Goal: Obtain resource: Download file/media

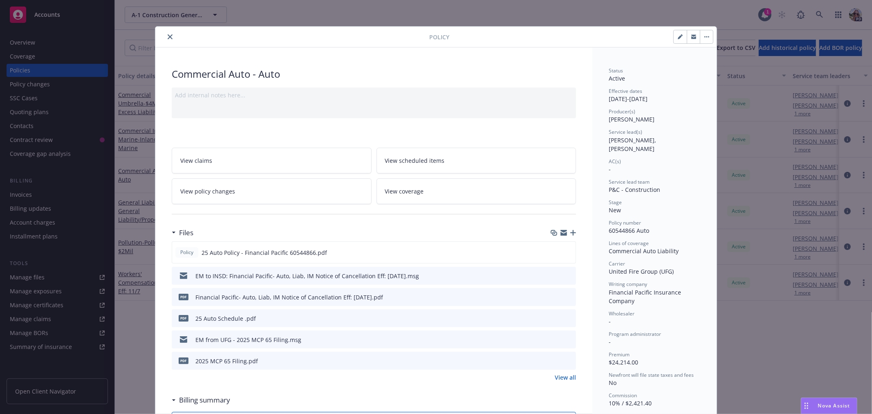
click at [168, 38] on icon "close" at bounding box center [170, 36] width 5 height 5
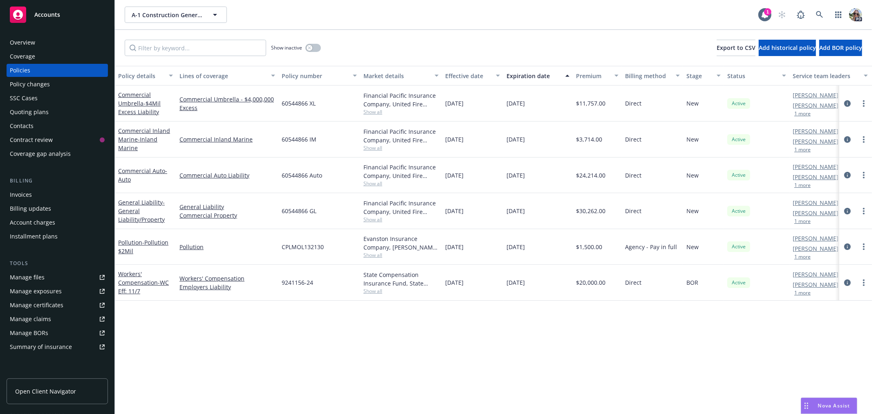
click at [46, 278] on link "Manage files" at bounding box center [57, 277] width 101 height 13
click at [818, 13] on icon at bounding box center [819, 14] width 7 height 7
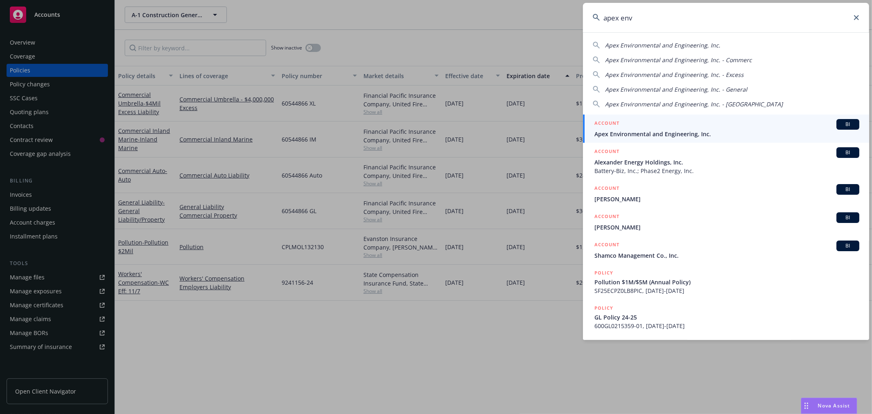
type input "apex env"
click at [640, 139] on link "ACCOUNT BI Apex Environmental and Engineering, Inc." at bounding box center [726, 128] width 286 height 28
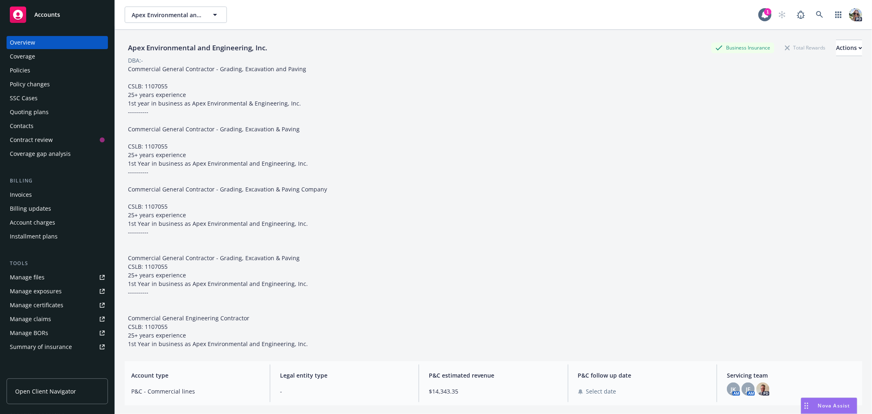
click at [33, 276] on div "Manage files" at bounding box center [27, 277] width 35 height 13
click at [26, 84] on div "Policy changes" at bounding box center [30, 84] width 40 height 13
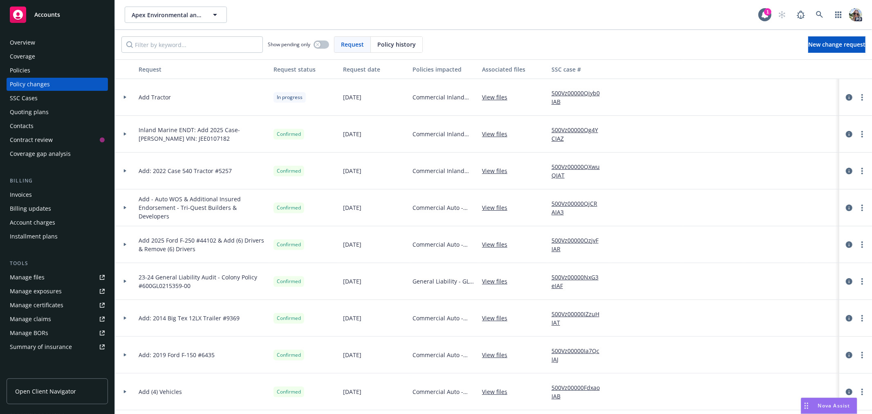
click at [124, 134] on icon at bounding box center [125, 133] width 2 height 3
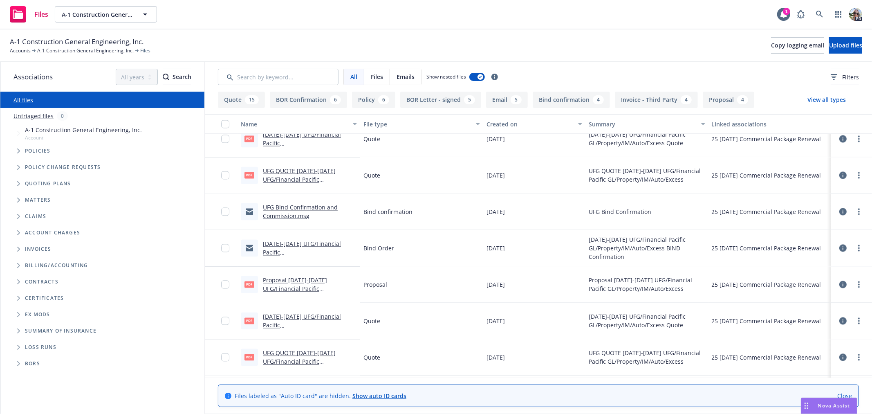
scroll to position [1429, 0]
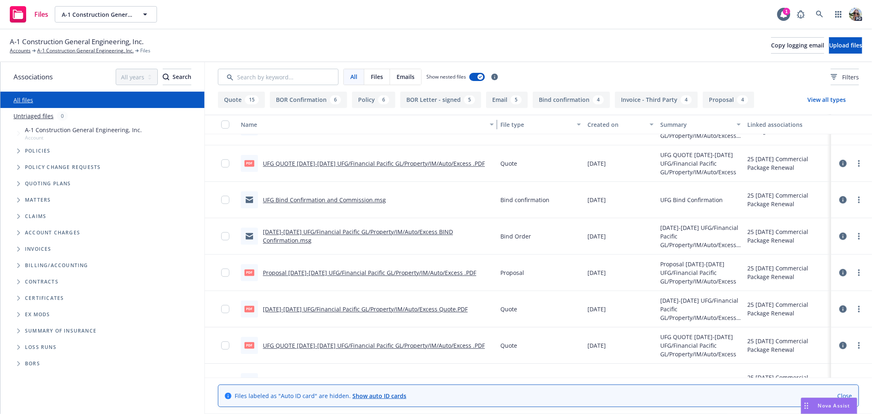
drag, startPoint x: 354, startPoint y: 130, endPoint x: 476, endPoint y: 137, distance: 121.6
click at [476, 137] on div "Name File type Created on Summary Linked associations PDF Proposal 6/1/25-11/1/…" at bounding box center [538, 245] width 667 height 263
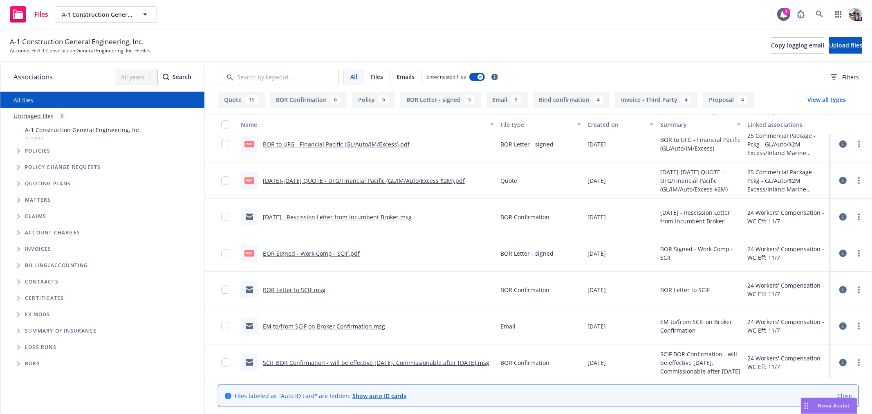
scroll to position [2099, 0]
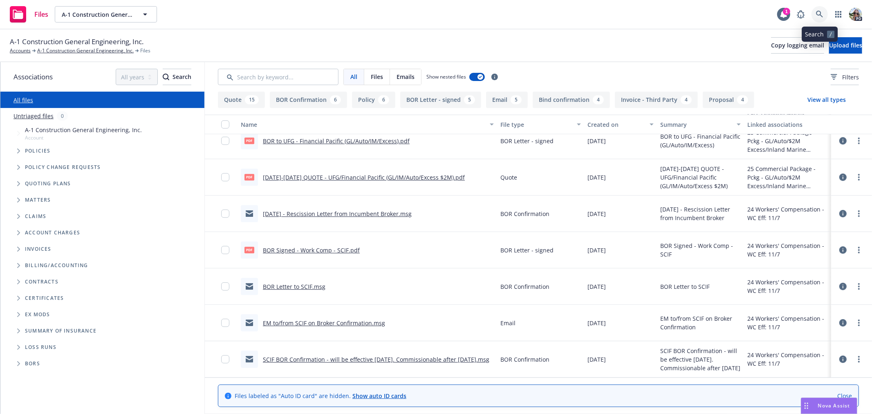
click at [818, 13] on icon at bounding box center [819, 14] width 7 height 7
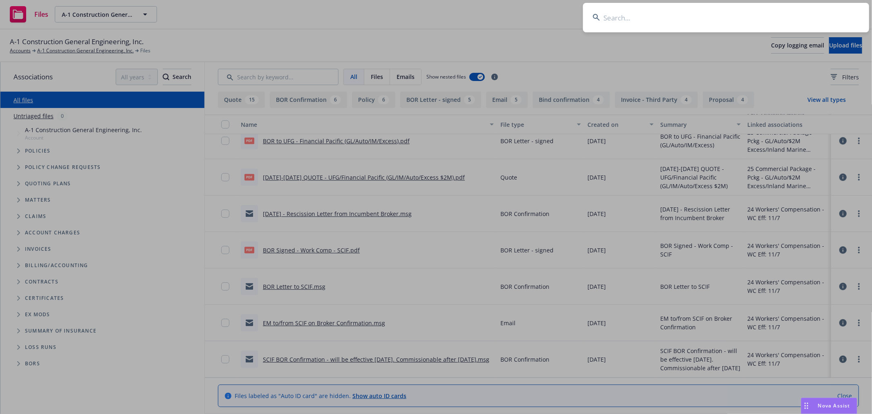
drag, startPoint x: 610, startPoint y: 17, endPoint x: 607, endPoint y: 1, distance: 16.4
click at [608, 8] on input at bounding box center [726, 17] width 286 height 29
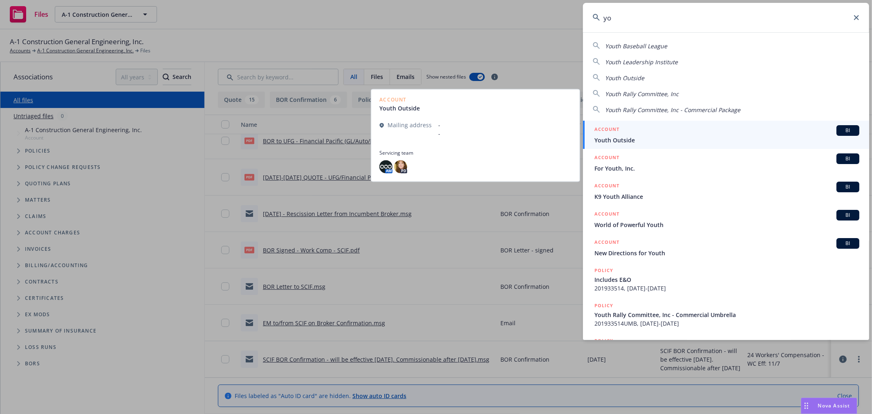
type input "y"
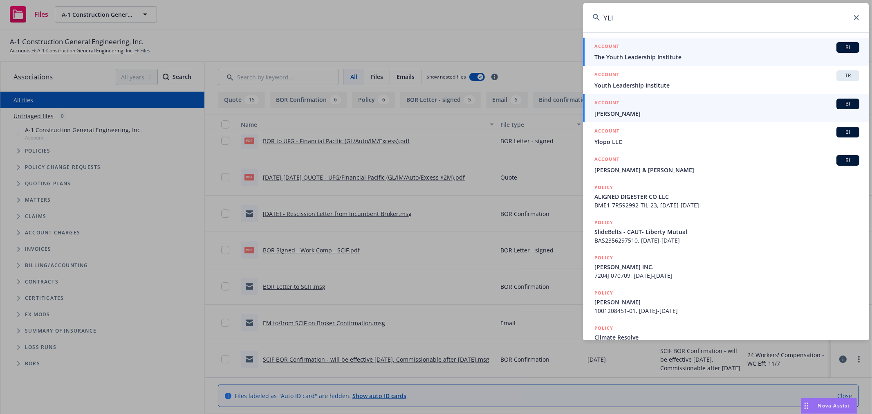
type input "YLI"
click at [636, 56] on span "The Youth Leadership Institute" at bounding box center [727, 57] width 265 height 9
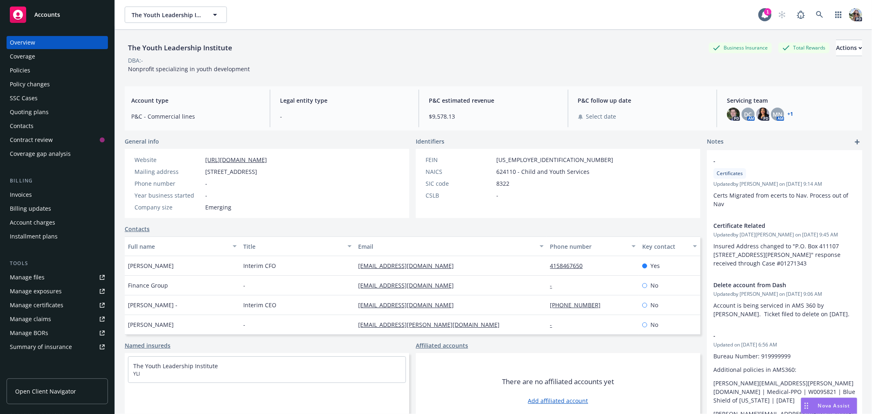
click at [26, 276] on div "Manage files" at bounding box center [27, 277] width 35 height 13
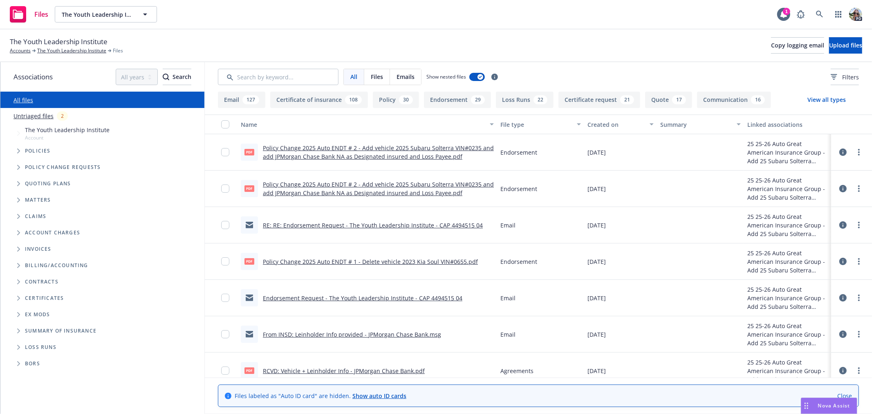
click at [594, 125] on div "Created on" at bounding box center [616, 124] width 57 height 9
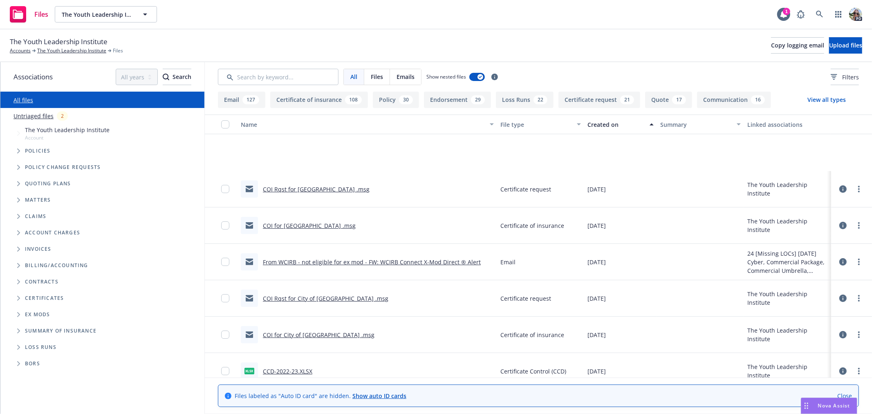
scroll to position [2411, 0]
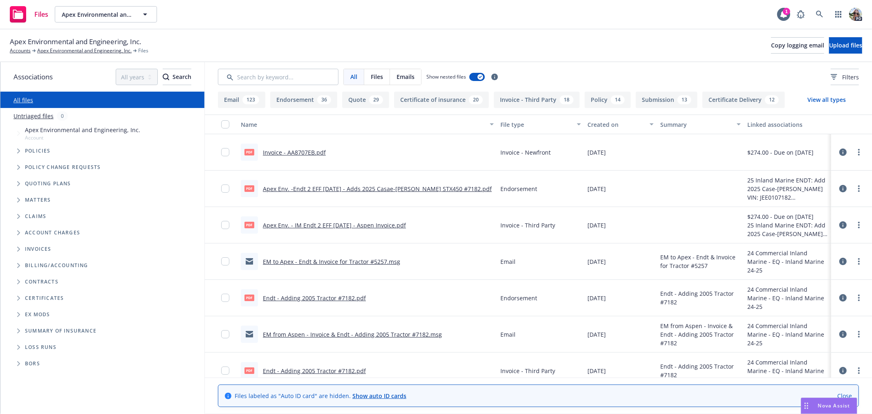
click at [285, 260] on link "EM to Apex - Endt & Invoice for Tractor #5257.msg" at bounding box center [331, 262] width 137 height 8
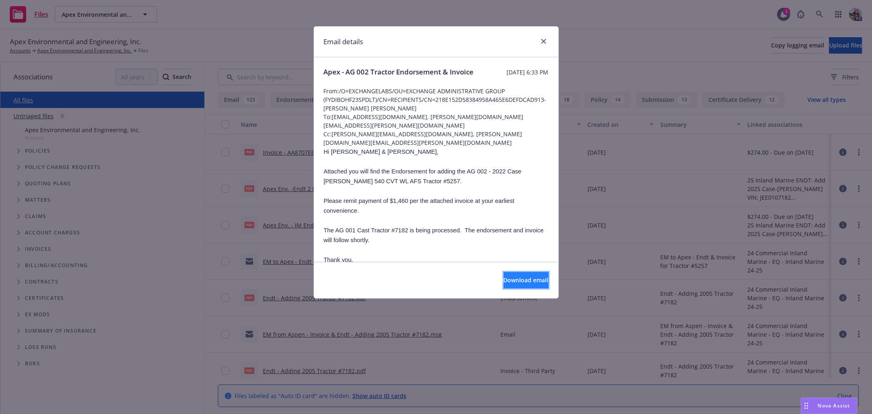
click at [512, 283] on span "Download email" at bounding box center [526, 280] width 45 height 8
drag, startPoint x: 545, startPoint y: 40, endPoint x: 103, endPoint y: 39, distance: 442.0
click at [543, 40] on icon "close" at bounding box center [543, 41] width 5 height 5
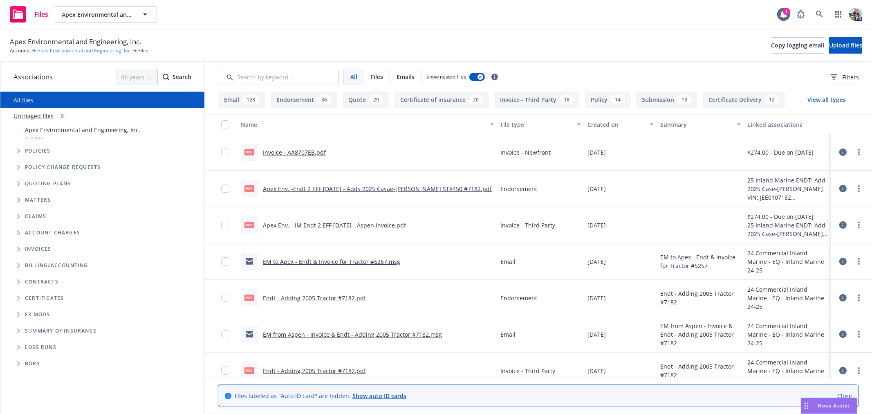
click at [85, 48] on link "Apex Environmental and Engineering, Inc." at bounding box center [84, 50] width 94 height 7
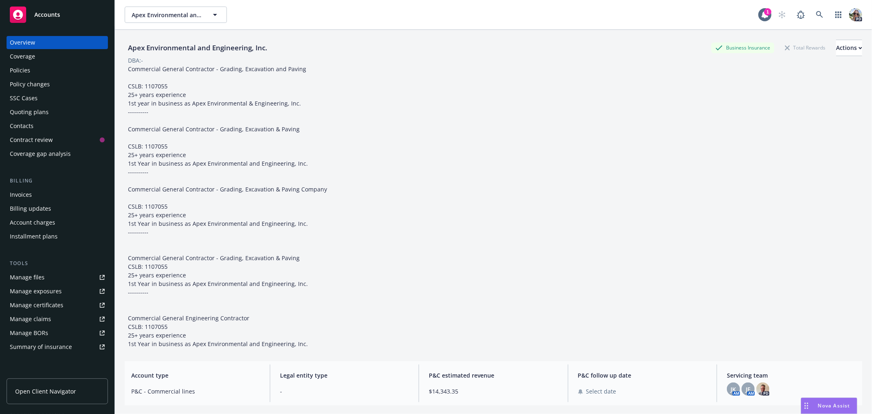
click at [35, 280] on div "Manage files" at bounding box center [27, 277] width 35 height 13
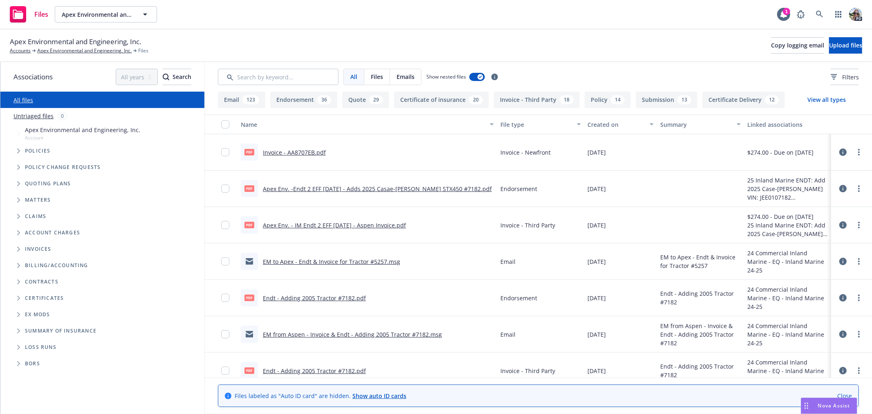
click at [360, 259] on link "EM to Apex - Endt & Invoice for Tractor #5257.msg" at bounding box center [331, 262] width 137 height 8
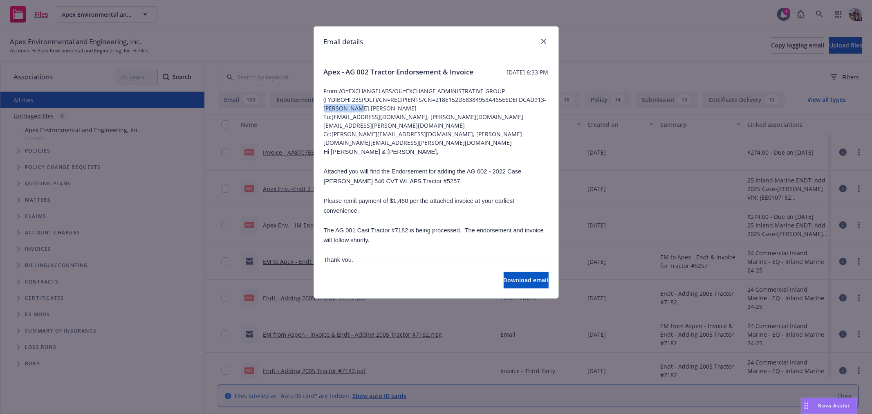
drag, startPoint x: 361, startPoint y: 114, endPoint x: 321, endPoint y: 119, distance: 41.3
drag, startPoint x: 321, startPoint y: 145, endPoint x: 365, endPoint y: 144, distance: 44.6
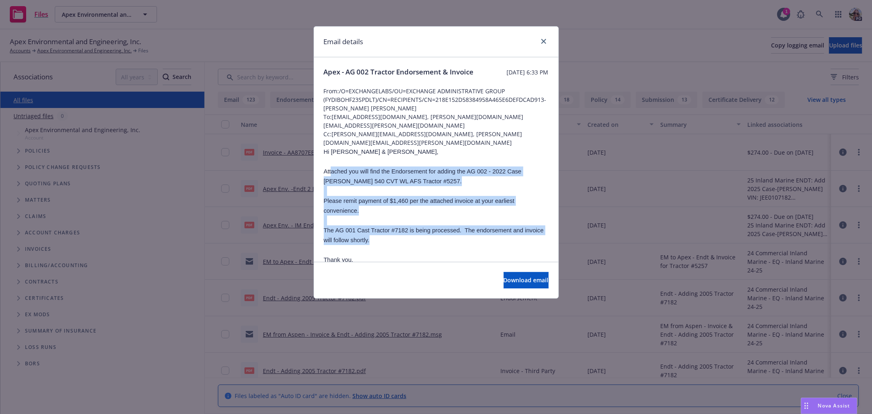
drag, startPoint x: 330, startPoint y: 162, endPoint x: 528, endPoint y: 230, distance: 209.5
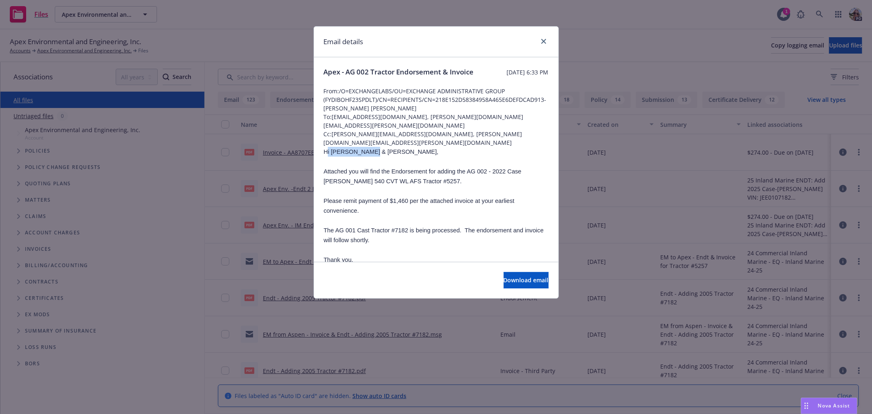
drag, startPoint x: 369, startPoint y: 143, endPoint x: 339, endPoint y: 136, distance: 30.2
click at [328, 147] on p "Hi [PERSON_NAME] & [PERSON_NAME]," at bounding box center [436, 152] width 225 height 10
